Goal: Transaction & Acquisition: Purchase product/service

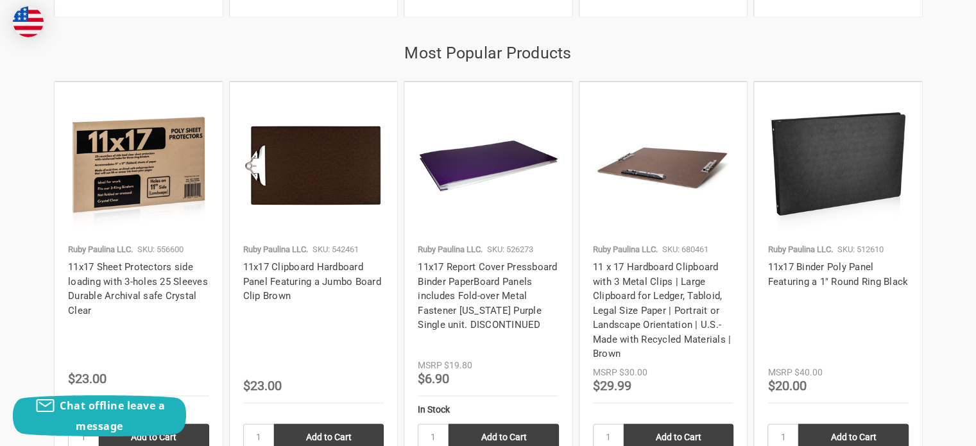
scroll to position [1668, 0]
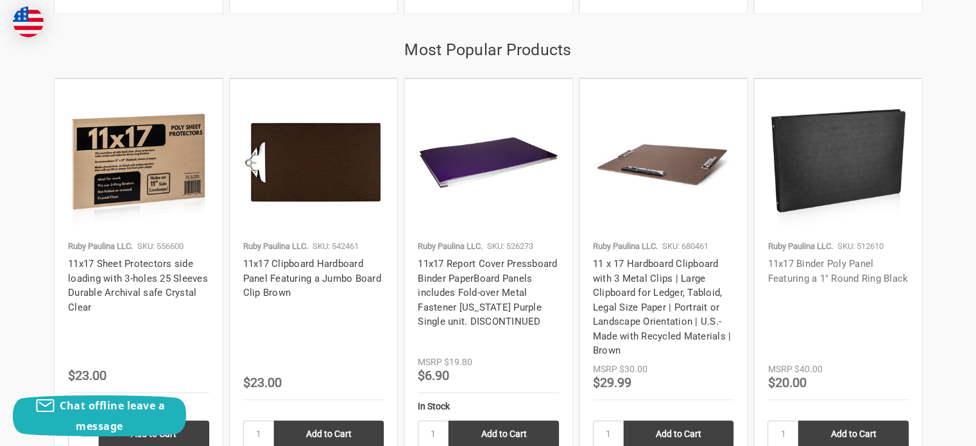
click at [830, 260] on link "11x17 Binder Poly Panel Featuring a 1" Round Ring Black" at bounding box center [837, 271] width 141 height 26
